Goal: Find specific page/section: Find specific page/section

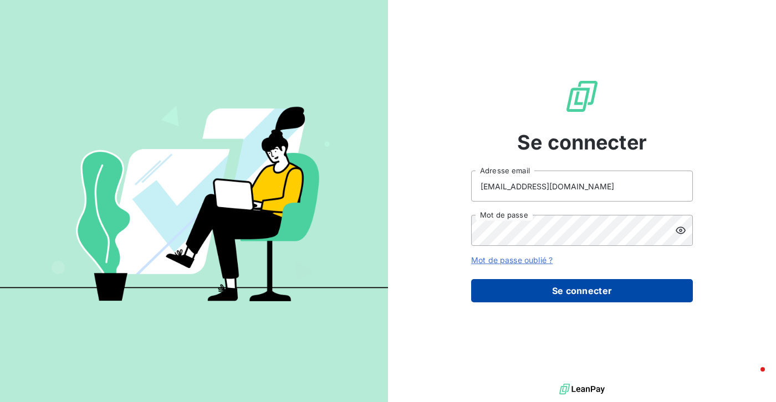
click at [579, 289] on button "Se connecter" at bounding box center [582, 290] width 222 height 23
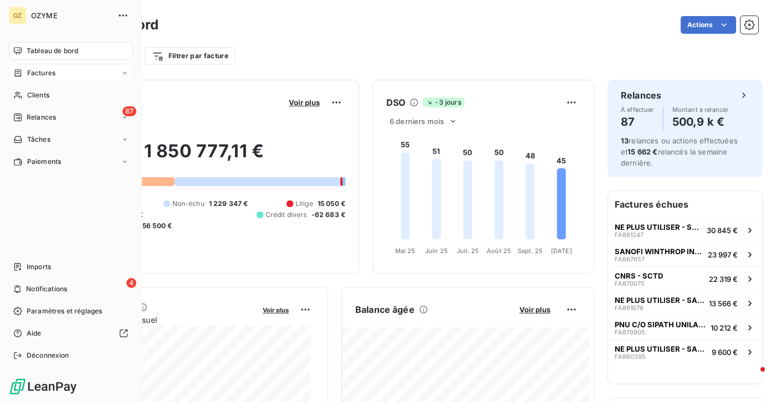
click at [71, 71] on div "Factures" at bounding box center [71, 73] width 124 height 18
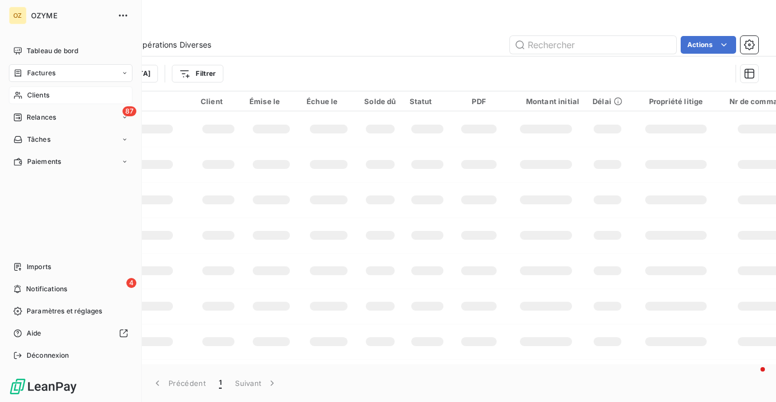
click at [69, 91] on div "Clients" at bounding box center [71, 95] width 124 height 18
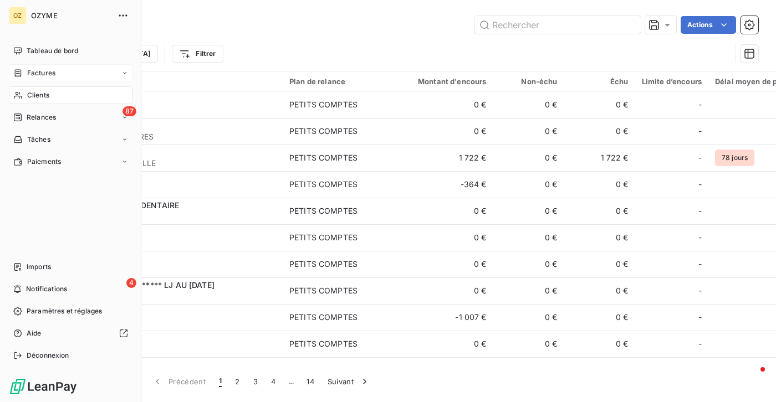
click at [81, 79] on div "Factures" at bounding box center [71, 73] width 124 height 18
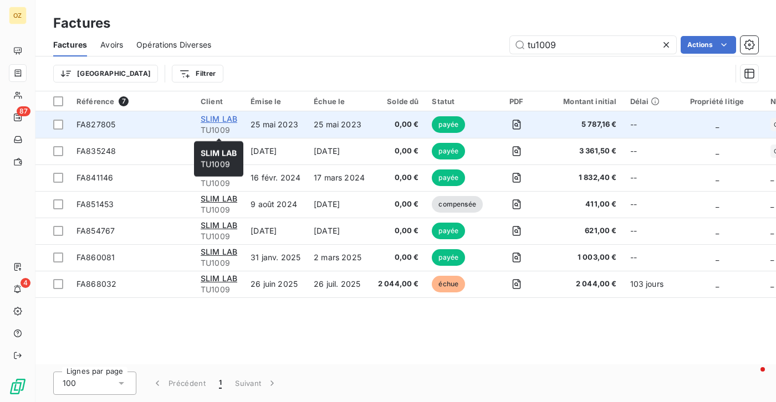
type input "tu1009"
click at [225, 123] on span "SLIM LAB" at bounding box center [219, 118] width 37 height 9
